Goal: Check status

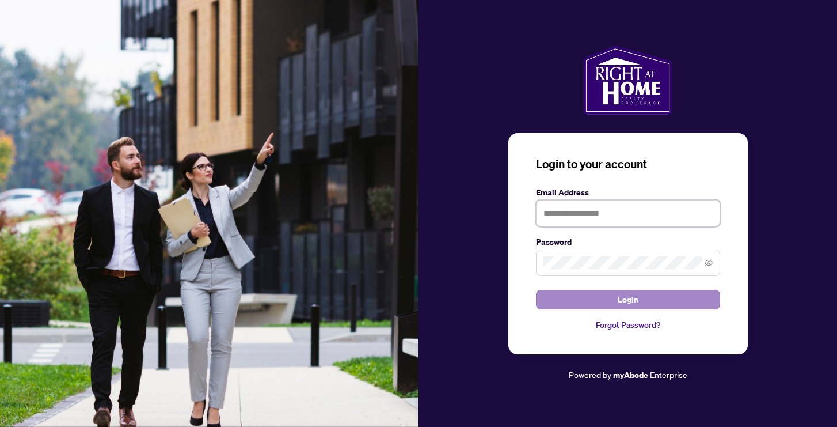
type input "**********"
click at [626, 307] on span "Login" at bounding box center [628, 299] width 21 height 18
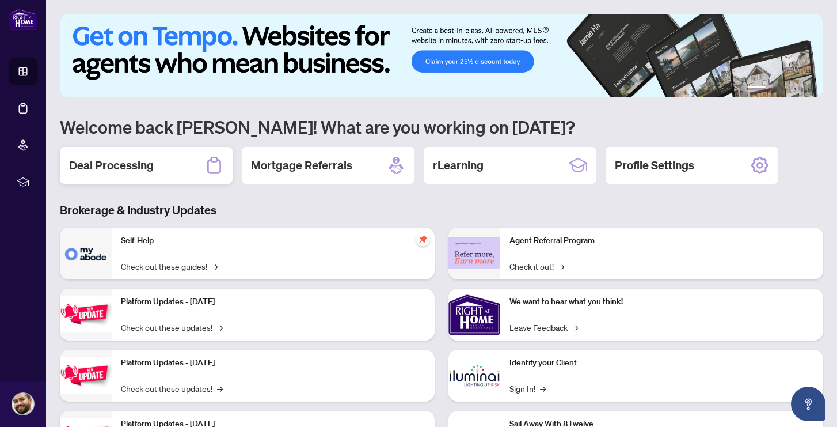
click at [175, 159] on div "Deal Processing" at bounding box center [146, 165] width 173 height 37
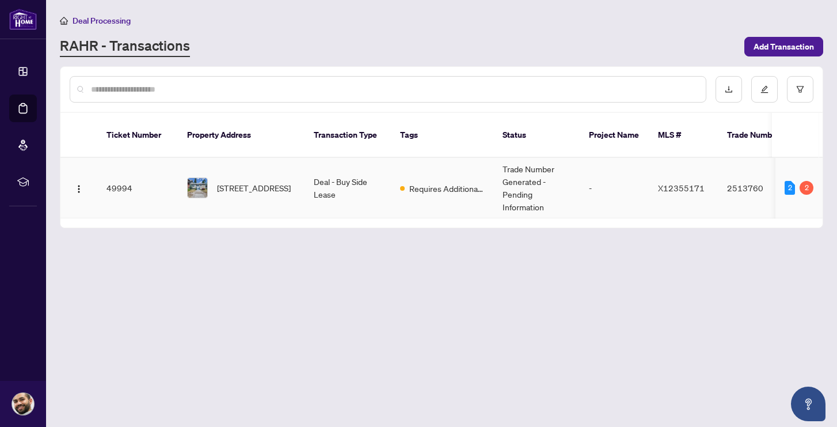
click at [792, 181] on div "2" at bounding box center [790, 188] width 10 height 14
click at [411, 182] on span "Requires Additional Docs" at bounding box center [446, 188] width 75 height 13
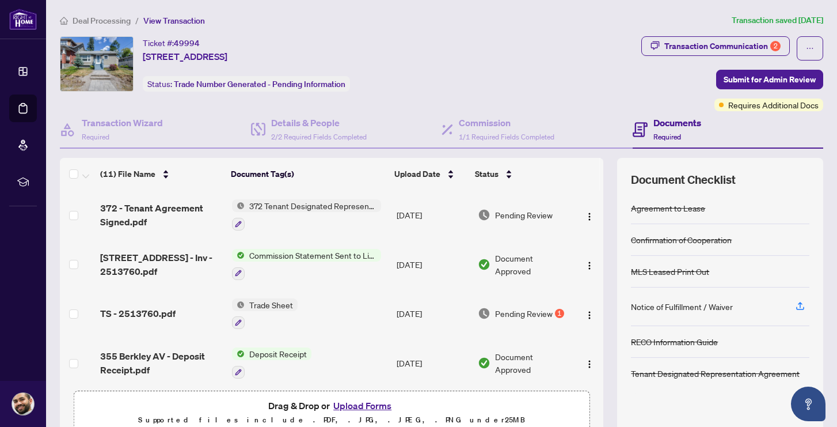
click at [709, 58] on span "Transaction Communication 2" at bounding box center [715, 48] width 149 height 24
click at [709, 47] on div "Transaction Communication 2" at bounding box center [722, 46] width 116 height 18
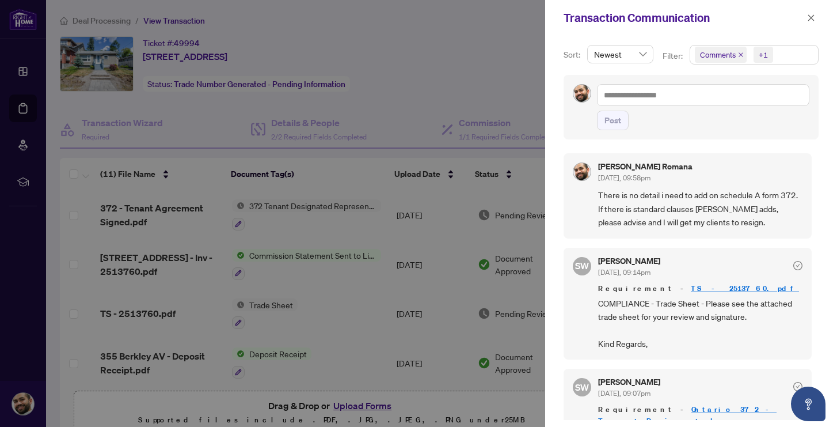
click at [474, 45] on div at bounding box center [418, 213] width 837 height 427
click at [819, 10] on div "Transaction Communication" at bounding box center [691, 18] width 292 height 36
click at [815, 14] on button "button" at bounding box center [811, 18] width 15 height 14
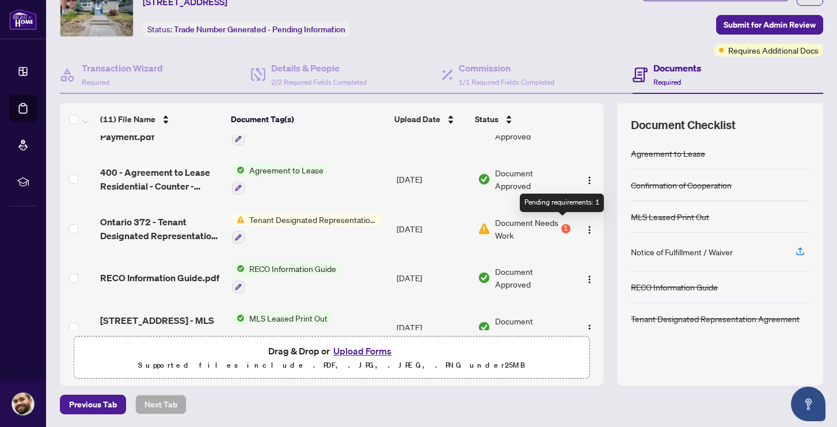
scroll to position [346, 0]
